Goal: Find specific page/section: Find specific page/section

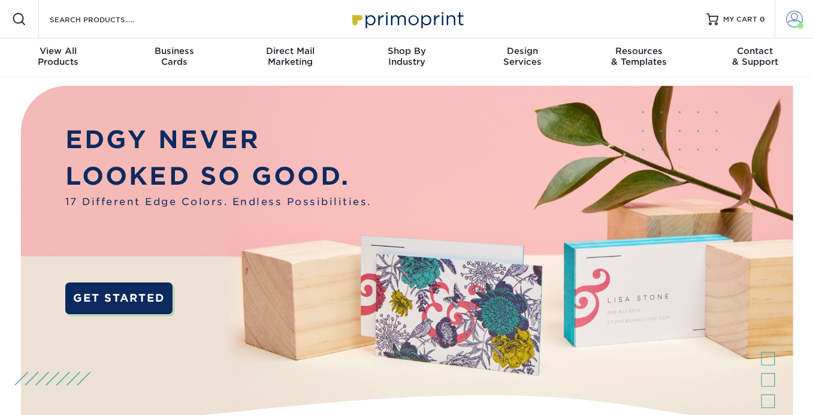
click at [782, 23] on link "Account" at bounding box center [794, 19] width 38 height 38
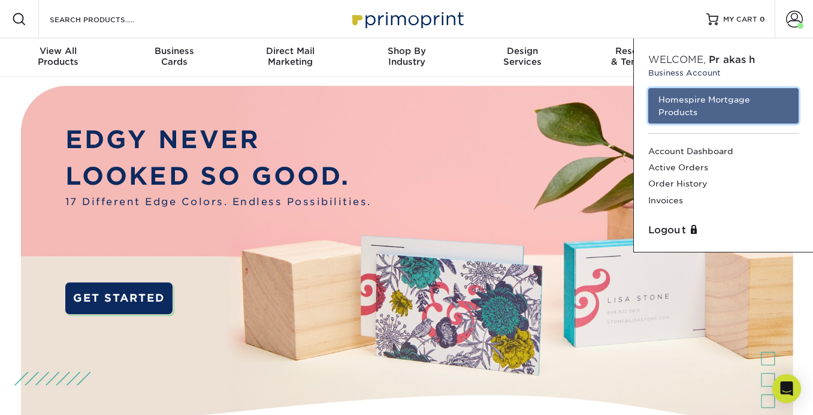
click at [748, 100] on link "Homespire Mortgage Products" at bounding box center [723, 105] width 150 height 35
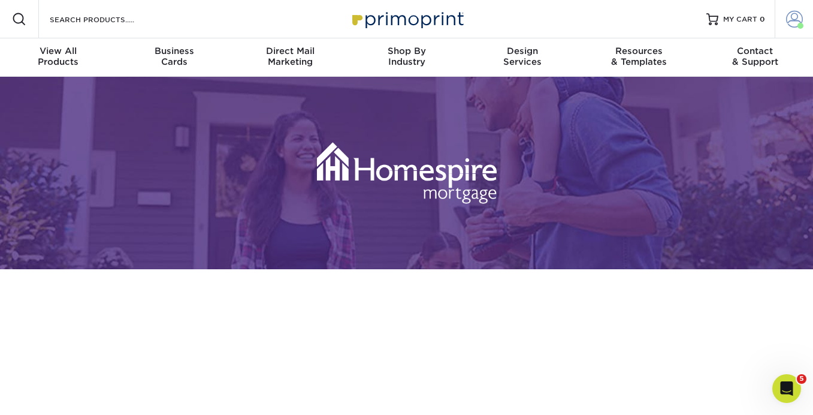
click at [787, 23] on span at bounding box center [794, 19] width 17 height 17
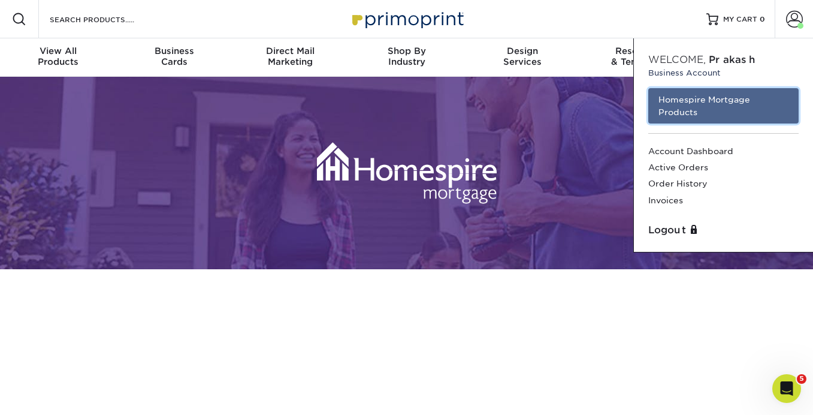
click at [727, 88] on link "Homespire Mortgage Products" at bounding box center [723, 105] width 150 height 35
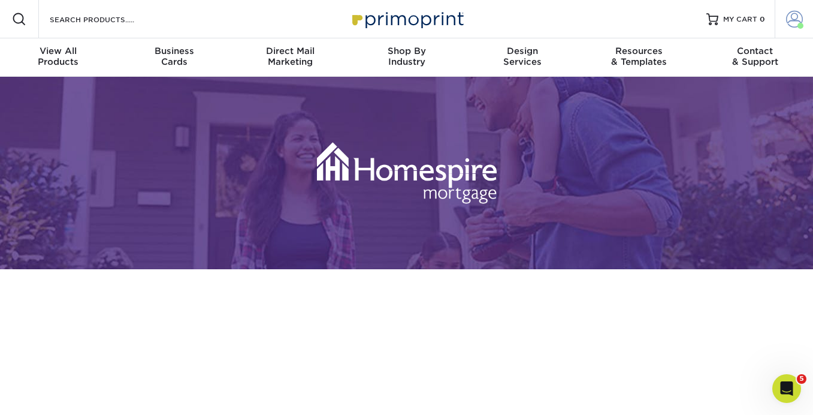
click at [794, 24] on span at bounding box center [794, 19] width 17 height 17
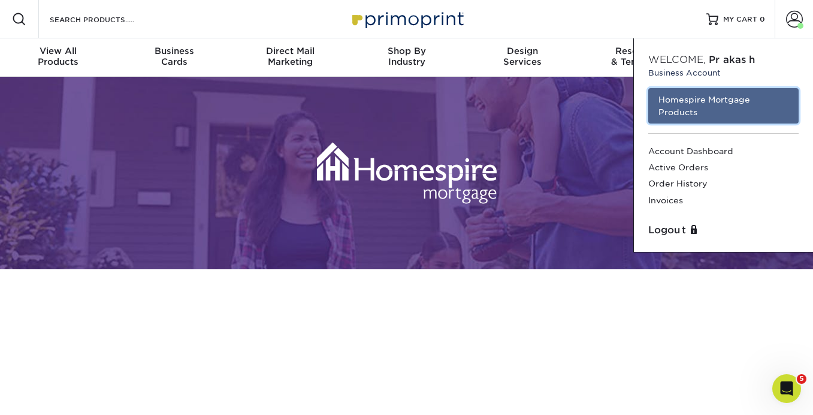
click at [736, 100] on link "Homespire Mortgage Products" at bounding box center [723, 105] width 150 height 35
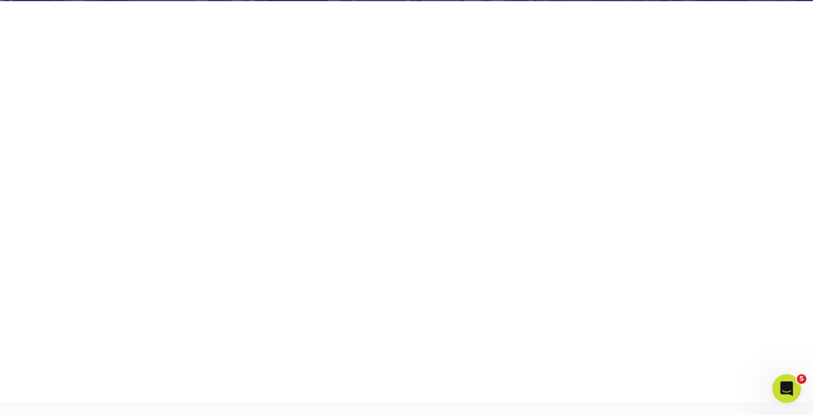
scroll to position [269, 0]
